Goal: Task Accomplishment & Management: Use online tool/utility

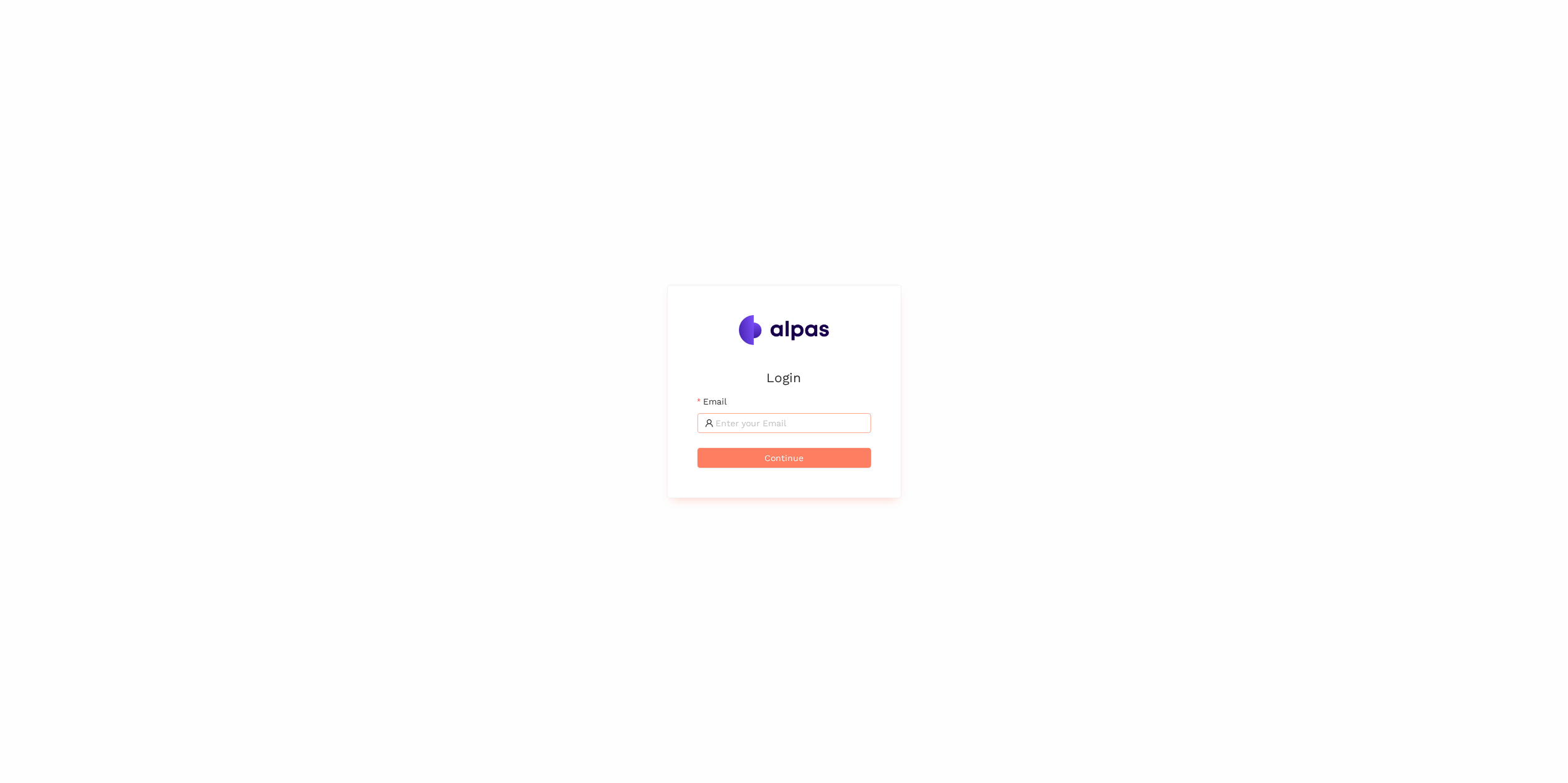
click at [745, 425] on input "Email" at bounding box center [790, 423] width 147 height 13
type input "[PERSON_NAME][EMAIL_ADDRESS][PERSON_NAME][PERSON_NAME][DOMAIN_NAME]"
click at [780, 453] on span "Continue" at bounding box center [784, 458] width 39 height 13
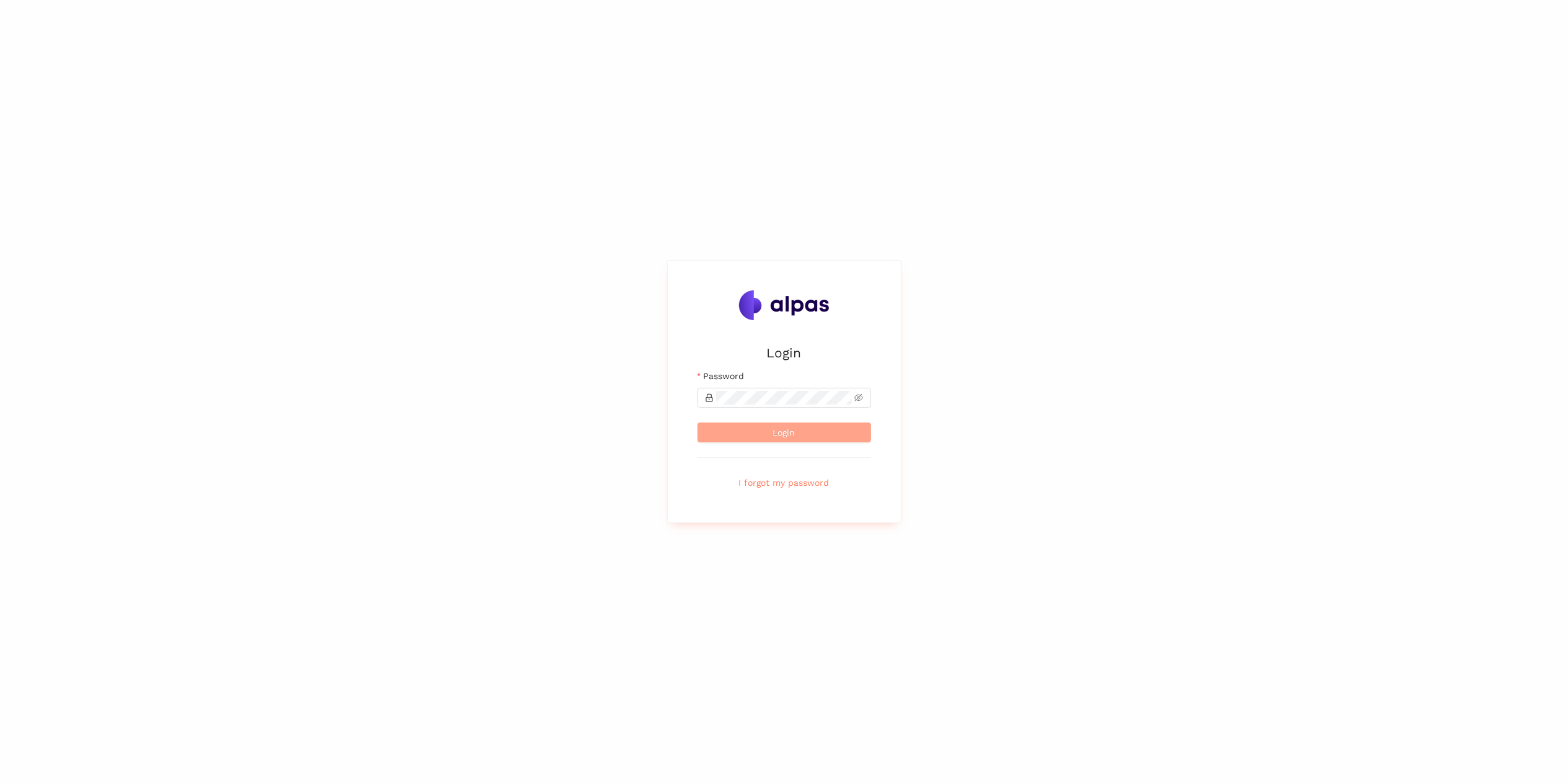
click at [774, 442] on button "Login" at bounding box center [784, 433] width 173 height 20
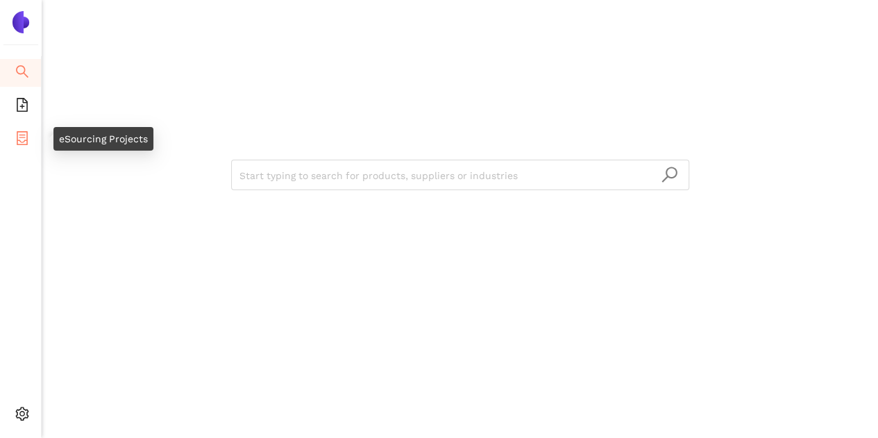
click at [25, 140] on icon "container" at bounding box center [22, 138] width 11 height 14
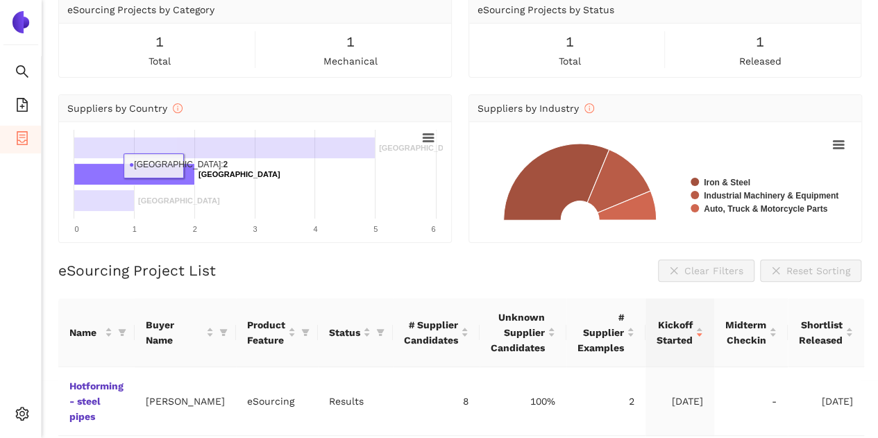
scroll to position [97, 0]
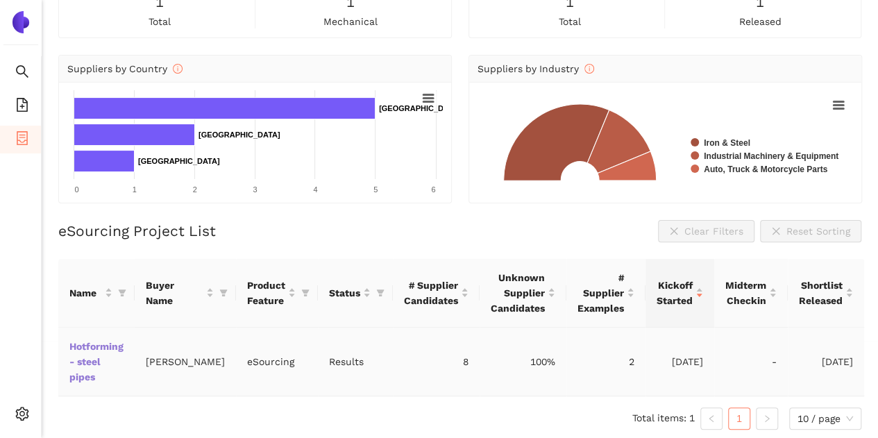
click at [0, 0] on link "Hotforming - steel pipes" at bounding box center [0, 0] width 0 height 0
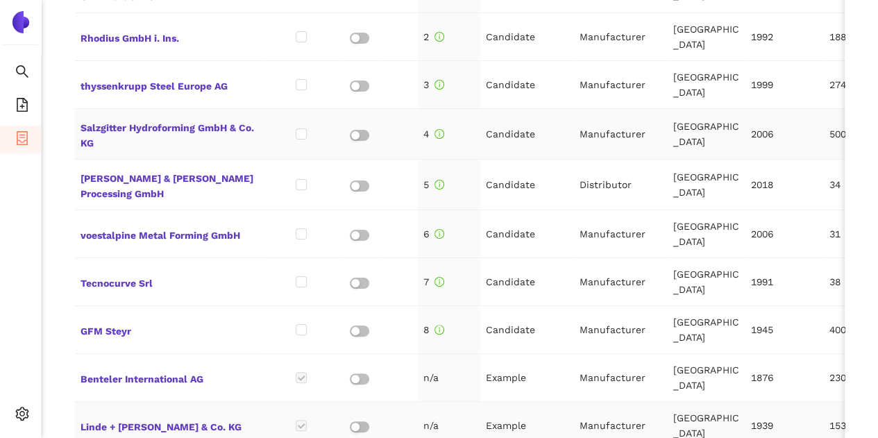
scroll to position [763, 0]
